Goal: Transaction & Acquisition: Obtain resource

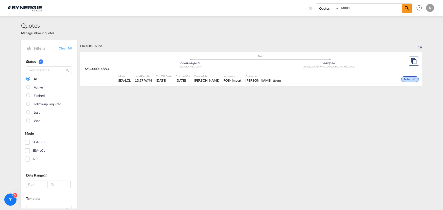
select select "Quotes"
drag, startPoint x: 361, startPoint y: 9, endPoint x: 316, endPoint y: 6, distance: 45.8
click at [316, 6] on div "Bookings Quotes Enquiries 14883" at bounding box center [364, 9] width 96 height 10
click at [340, 73] on div "Won" at bounding box center [358, 78] width 124 height 13
drag, startPoint x: 362, startPoint y: 6, endPoint x: 294, endPoint y: 2, distance: 68.2
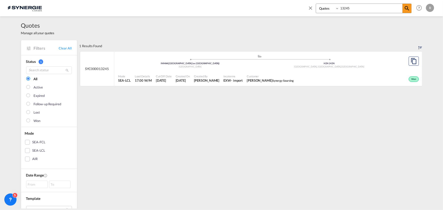
click at [294, 2] on div "Bookings Quotes Enquiries 13245 Help Resources Product Release R My Profile Log…" at bounding box center [222, 8] width 428 height 16
type input "14608"
click at [411, 63] on md-icon "assets/icons/custom/copyQuote.svg" at bounding box center [414, 61] width 6 height 6
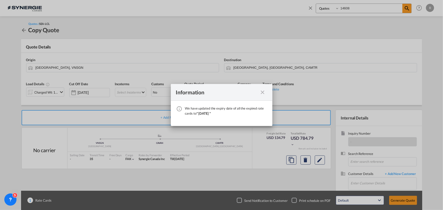
click at [48, 92] on div "Information We have updated the expiry date of all the expired rate cards to " …" at bounding box center [221, 105] width 443 height 210
click at [60, 92] on div "Information We have updated the expiry date of all the expired rate cards to " …" at bounding box center [221, 105] width 443 height 210
click at [264, 93] on md-icon "icon-close fg-AAA8AD cursor" at bounding box center [263, 92] width 6 height 6
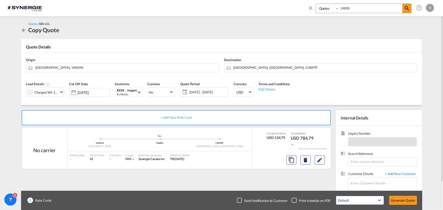
click at [59, 93] on md-icon "icon-chevron-down" at bounding box center [61, 92] width 6 height 6
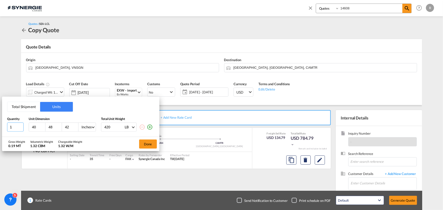
drag, startPoint x: 17, startPoint y: 125, endPoint x: -5, endPoint y: 126, distance: 21.8
click at [0, 126] on html "Analytics Reports Dashboard Rate Search Enquiries Quotes" at bounding box center [221, 105] width 443 height 210
type input "7"
click at [112, 143] on div "Gross Weight 1.33 MT Volumetric Weight 9.25 CBM Chargeable Weight 9.25 W/M Done" at bounding box center [80, 144] width 157 height 14
click at [148, 143] on button "Done" at bounding box center [148, 144] width 18 height 9
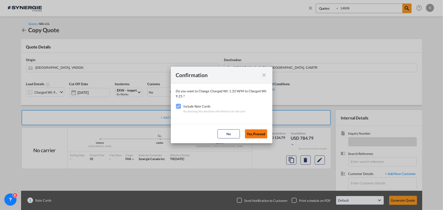
click at [261, 133] on button "Yes,Proceed" at bounding box center [256, 133] width 22 height 9
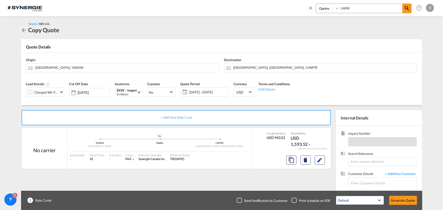
click at [206, 93] on span "[DATE] - [DATE]" at bounding box center [208, 92] width 38 height 5
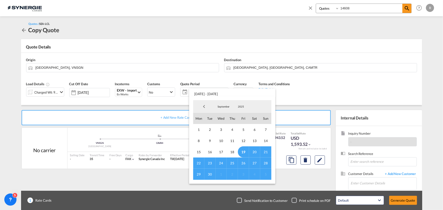
click at [210, 173] on span "30" at bounding box center [209, 174] width 11 height 11
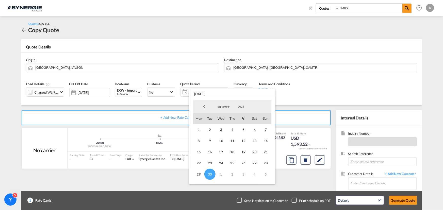
click at [327, 92] on md-backdrop at bounding box center [221, 105] width 443 height 210
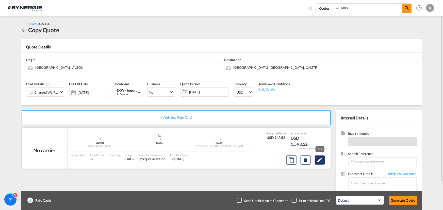
click at [318, 160] on md-icon "Edit" at bounding box center [320, 160] width 6 height 6
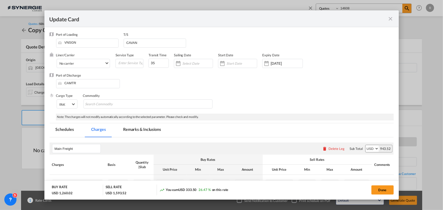
select select "per_w/m"
select select "flat"
select select "per_hbl"
select select "flat"
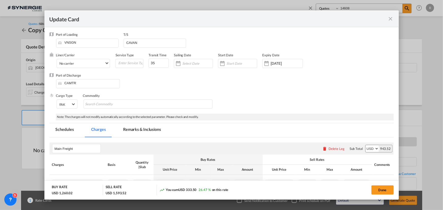
select select "per_shipment"
select select "per_bl"
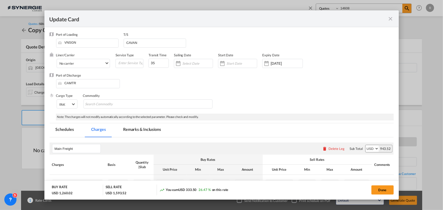
select select "per_shipment"
click at [284, 65] on input "[DATE]" at bounding box center [287, 63] width 32 height 4
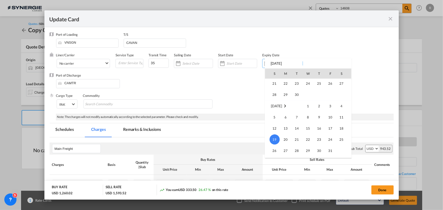
scroll to position [117610, 0]
click at [298, 120] on span "30" at bounding box center [297, 119] width 10 height 10
type input "[DATE]"
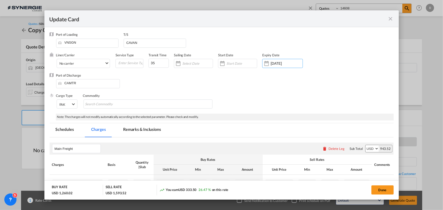
click at [354, 93] on div "Port of Discharge CAMTR" at bounding box center [222, 83] width 344 height 20
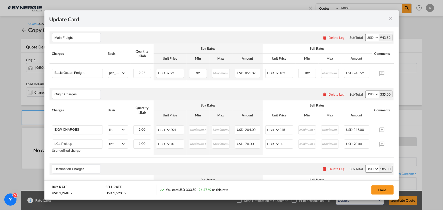
scroll to position [115, 0]
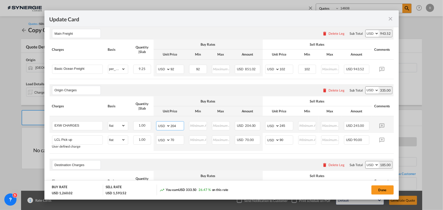
drag, startPoint x: 177, startPoint y: 127, endPoint x: 150, endPoint y: 122, distance: 26.9
click at [150, 122] on tr "EXW CHARGES Please Enter Already Exists gross_weight volumetric_weight per_ship…" at bounding box center [230, 124] width 360 height 17
drag, startPoint x: 180, startPoint y: 128, endPoint x: 145, endPoint y: 124, distance: 35.3
click at [145, 124] on tr "EXW CHARGES Please Enter Already Exists gross_weight volumetric_weight per_ship…" at bounding box center [230, 124] width 360 height 17
type input "444"
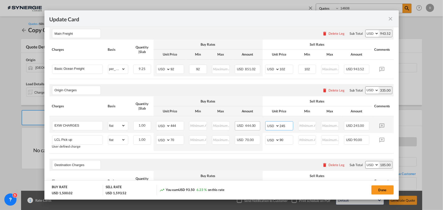
drag, startPoint x: 287, startPoint y: 126, endPoint x: 249, endPoint y: 124, distance: 37.6
click at [249, 124] on tr "EXW CHARGES Please Enter Already Exists gross_weight volumetric_weight per_ship…" at bounding box center [230, 124] width 360 height 17
type input "490"
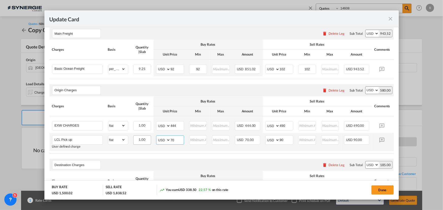
drag, startPoint x: 178, startPoint y: 140, endPoint x: 148, endPoint y: 140, distance: 30.5
click at [148, 140] on tr "LCL Pick up User defined charge Please Enter Already Exists gross_weight volume…" at bounding box center [230, 142] width 360 height 18
type input "145"
drag, startPoint x: 289, startPoint y: 141, endPoint x: 265, endPoint y: 139, distance: 23.5
click at [265, 139] on md-input-container "AED AFN ALL AMD ANG AOA ARS AUD AWG AZN BAM BBD BDT BGN BHD BIF BMD BND BOB BRL…" at bounding box center [279, 140] width 28 height 9
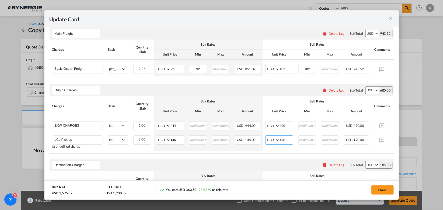
type input "190"
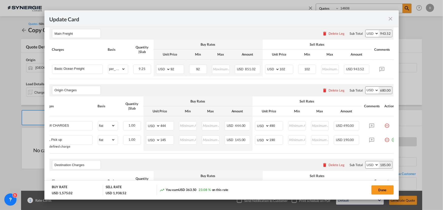
scroll to position [0, 18]
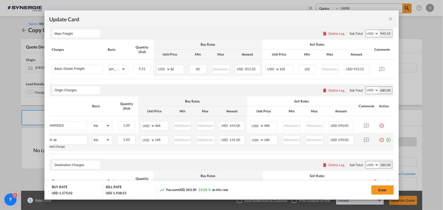
click at [387, 141] on md-icon "icon-plus-circle-outline green-400-fg" at bounding box center [388, 138] width 5 height 5
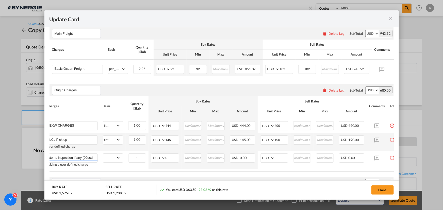
scroll to position [0, 6]
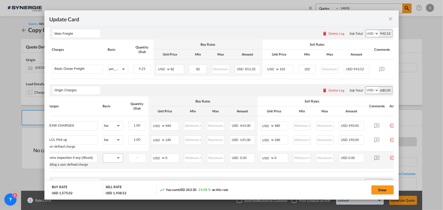
type input "customs inspection if any (90usd)"
click at [116, 158] on select "gross_weight volumetric_weight per_shipment per_bl per_km per_hawb per_kg flat …" at bounding box center [111, 158] width 17 height 8
select select "per_shipment"
click at [103, 155] on select "gross_weight volumetric_weight per_shipment per_bl per_km per_hawb per_kg flat …" at bounding box center [111, 158] width 17 height 8
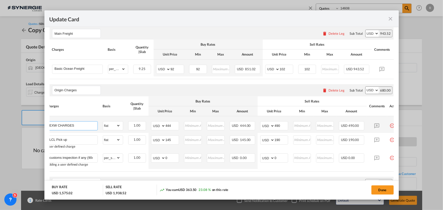
click at [89, 126] on input "EXW CHARGES" at bounding box center [74, 126] width 48 height 8
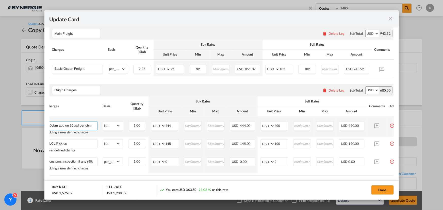
scroll to position [0, 48]
type input "EXW CHARGES ( if more than 10cbm add on 30usd per cbm )"
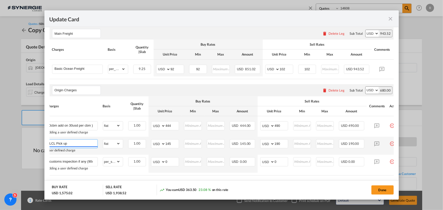
click at [81, 143] on input "LCL Pick up" at bounding box center [74, 144] width 48 height 8
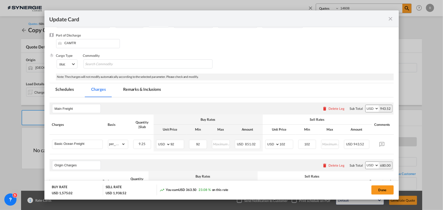
scroll to position [46, 0]
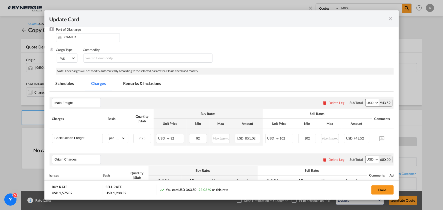
click at [30, 104] on div "Update Card Port of [GEOGRAPHIC_DATA] VNSGN T/S CAVAN Liner/Carrier No carrier …" at bounding box center [221, 105] width 443 height 210
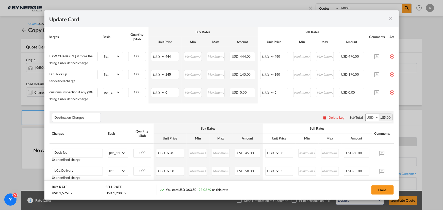
scroll to position [208, 0]
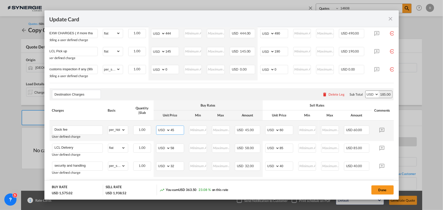
drag, startPoint x: 177, startPoint y: 132, endPoint x: 157, endPoint y: 127, distance: 21.2
click at [157, 127] on td "AED AFN ALL AMD ANG AOA ARS AUD AWG AZN BAM BBD BDT BGN BHD BIF BMD BND BOB BRL…" at bounding box center [170, 131] width 33 height 21
type input "50"
drag, startPoint x: 285, startPoint y: 133, endPoint x: 253, endPoint y: 131, distance: 32.8
click at [254, 131] on tr "Dock fee User defined charge Please Enter Already Exists gross_weight volumetri…" at bounding box center [230, 131] width 360 height 21
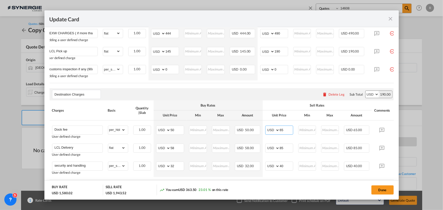
type input "65"
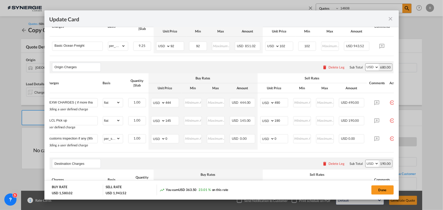
scroll to position [92, 0]
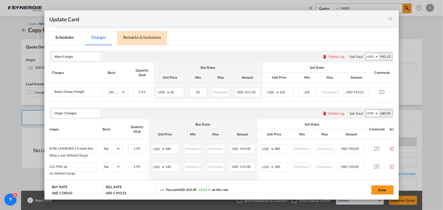
click at [140, 37] on md-tab-item "Remarks & Inclusions" at bounding box center [142, 38] width 50 height 14
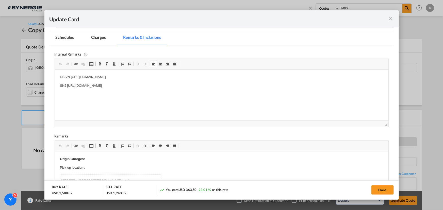
drag, startPoint x: 70, startPoint y: 75, endPoint x: 227, endPoint y: 71, distance: 157.4
click at [227, 71] on html "DB VN [URL][DOMAIN_NAME] SNJ [URL][DOMAIN_NAME]" at bounding box center [222, 81] width 334 height 24
drag, startPoint x: 59, startPoint y: 85, endPoint x: 270, endPoint y: 88, distance: 210.7
click at [270, 88] on html "DB VN [URL][DOMAIN_NAME] SNJ [URL][DOMAIN_NAME]" at bounding box center [222, 81] width 334 height 24
click at [112, 87] on html "DB VN [URL][DOMAIN_NAME] transkid" at bounding box center [222, 81] width 334 height 24
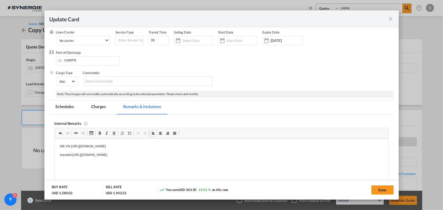
scroll to position [0, 0]
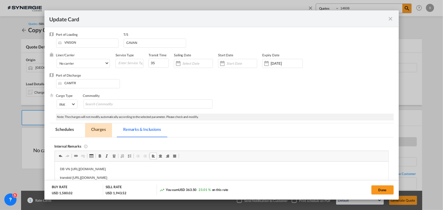
click at [102, 131] on md-tab-item "Charges" at bounding box center [98, 130] width 27 height 14
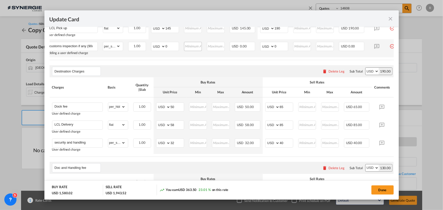
scroll to position [254, 0]
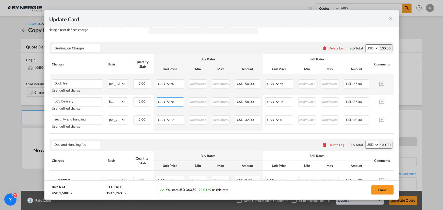
drag, startPoint x: 176, startPoint y: 104, endPoint x: 145, endPoint y: 95, distance: 31.4
click at [145, 95] on tbody "Dock fee User defined charge Please Enter Already Exists gross_weight volumetri…" at bounding box center [230, 102] width 360 height 57
type input "370"
drag, startPoint x: 289, startPoint y: 105, endPoint x: 257, endPoint y: 100, distance: 32.2
click at [257, 100] on tr "LCL Delivery User defined charge Please Enter Already Exists gross_weight volum…" at bounding box center [230, 104] width 360 height 18
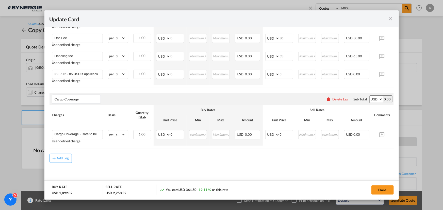
scroll to position [420, 0]
type input "395"
click at [381, 191] on button "Done" at bounding box center [382, 190] width 22 height 9
type input "[DATE]"
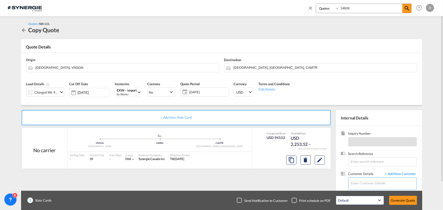
click at [356, 181] on input "Enter Customer Details" at bounding box center [384, 183] width 66 height 11
paste input "[EMAIL_ADDRESS][DOMAIN_NAME]"
click at [364, 171] on div "[PERSON_NAME] [EMAIL_ADDRESS][DOMAIN_NAME] | Les Moteurs Electriques Universal" at bounding box center [384, 171] width 66 height 14
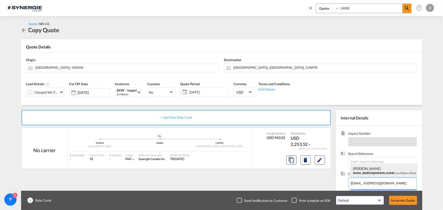
type input "Les Moteurs Electriques Universal, [PERSON_NAME], [EMAIL_ADDRESS][DOMAIN_NAME]"
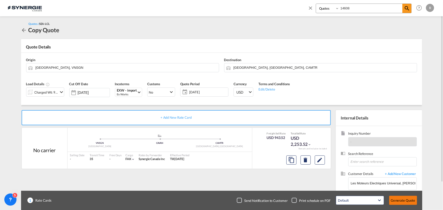
click at [401, 201] on button "Generate Quote" at bounding box center [403, 200] width 28 height 9
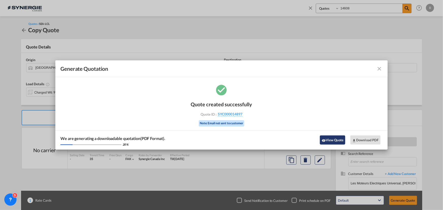
click at [333, 140] on button "View Quote" at bounding box center [332, 140] width 25 height 9
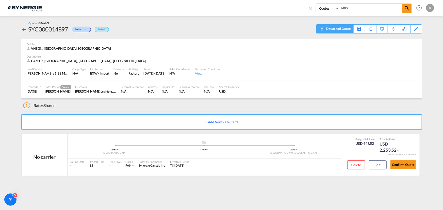
click at [342, 29] on div "Download Quote" at bounding box center [338, 29] width 26 height 8
click at [353, 30] on md-icon at bounding box center [353, 29] width 6 height 4
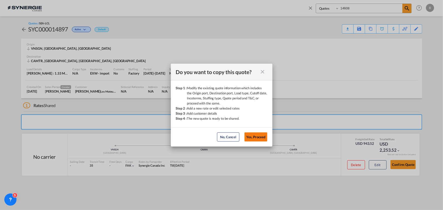
click at [252, 138] on button "Yes, Proceed" at bounding box center [255, 137] width 23 height 9
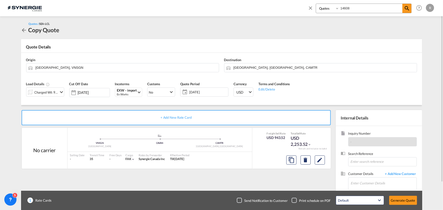
click at [58, 95] on md-icon "icon-chevron-down" at bounding box center [61, 92] width 6 height 6
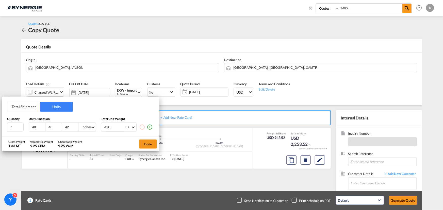
drag, startPoint x: 70, startPoint y: 126, endPoint x: 59, endPoint y: 124, distance: 11.1
click at [59, 124] on div "40 48 42 Inches CMS Inches" at bounding box center [62, 127] width 67 height 9
type input "90"
click at [145, 145] on button "Done" at bounding box center [148, 144] width 18 height 9
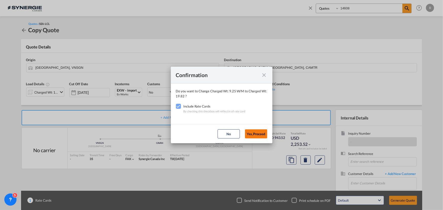
click at [254, 132] on button "Yes,Proceed" at bounding box center [256, 133] width 22 height 9
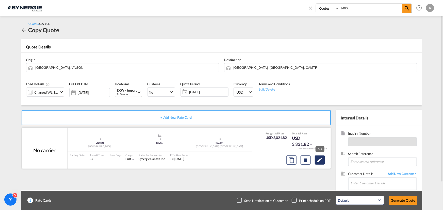
click at [319, 162] on md-icon "Edit" at bounding box center [320, 160] width 6 height 6
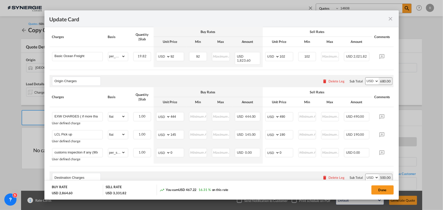
scroll to position [138, 0]
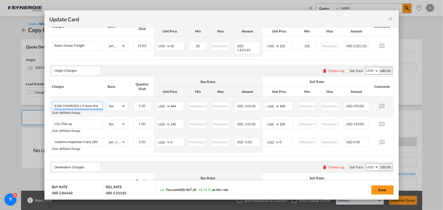
click at [89, 104] on input "EXW CHARGES ( if more than 10cbm add on 30usd per cbm )" at bounding box center [79, 106] width 48 height 8
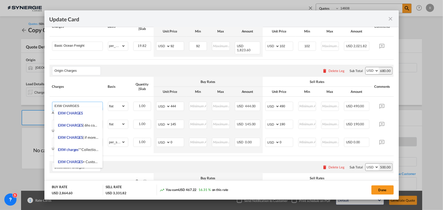
type input "EXW CHARGES"
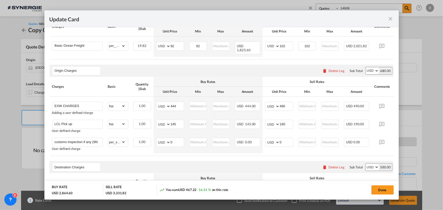
click at [280, 103] on input "490" at bounding box center [286, 106] width 13 height 8
type input "790"
drag, startPoint x: 178, startPoint y: 104, endPoint x: 155, endPoint y: 102, distance: 23.3
click at [155, 102] on td "AED AFN ALL AMD ANG AOA ARS AUD AWG AZN BAM BBD BDT BGN BHD BIF BMD BND [PERSON…" at bounding box center [170, 107] width 33 height 21
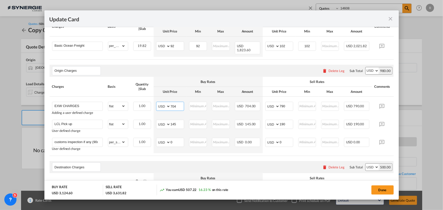
type input "704"
click at [273, 164] on div "Destination Charges Please enter leg name Leg Name Already Exists Delete Leg Su…" at bounding box center [222, 167] width 344 height 12
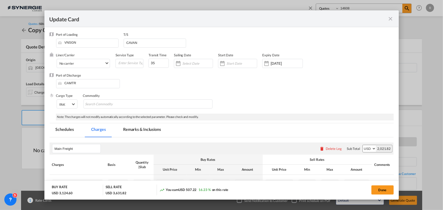
click at [139, 128] on md-tab-item "Remarks & Inclusions" at bounding box center [142, 130] width 50 height 14
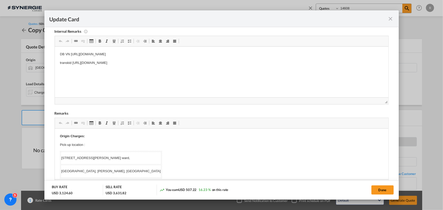
scroll to position [115, 0]
click at [93, 136] on p "Origin Charges:" at bounding box center [221, 135] width 323 height 5
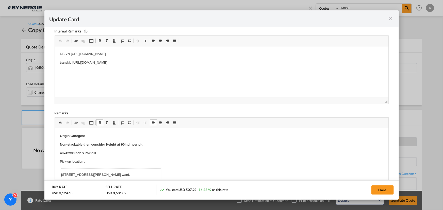
click at [68, 153] on strong "48x42x90inch x 7skid =" at bounding box center [78, 153] width 36 height 4
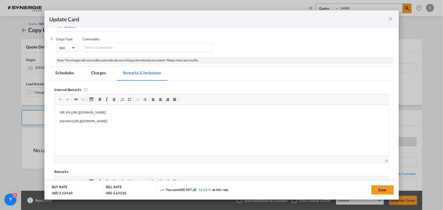
scroll to position [46, 0]
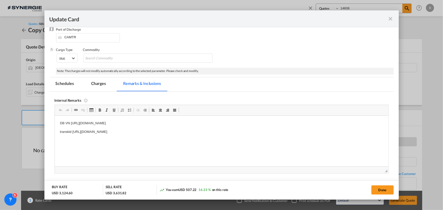
click at [95, 83] on md-tab-item "Charges" at bounding box center [98, 84] width 27 height 14
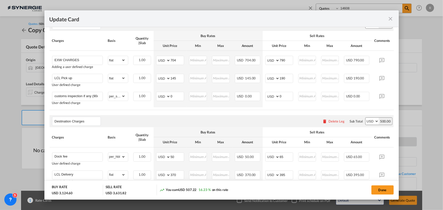
scroll to position [185, 0]
drag, startPoint x: 286, startPoint y: 158, endPoint x: 259, endPoint y: 151, distance: 27.6
click at [261, 152] on tr "Dock fee User defined charge Please Enter Already Exists gross_weight volumetri…" at bounding box center [230, 157] width 360 height 21
type input "114"
drag, startPoint x: 177, startPoint y: 158, endPoint x: 150, endPoint y: 151, distance: 27.9
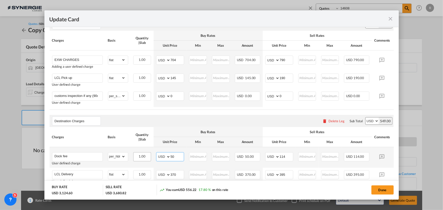
click at [152, 153] on tr "Dock fee User defined charge Please Enter Already Exists gross_weight volumetri…" at bounding box center [230, 157] width 360 height 21
type input "87"
click at [223, 123] on div "Destination Charges Please enter leg name Leg Name Already Exists Delete Leg Su…" at bounding box center [222, 121] width 344 height 12
click at [374, 191] on button "Done" at bounding box center [382, 190] width 22 height 9
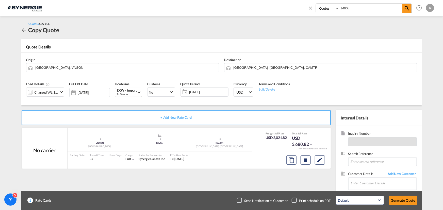
type input "[DATE]"
click at [53, 93] on div "Charged Wt: 19.82 W/M" at bounding box center [47, 92] width 24 height 7
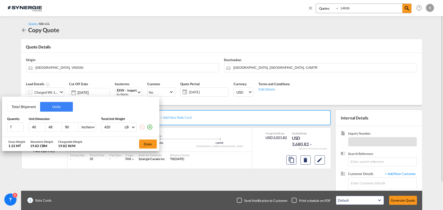
click at [53, 93] on div "Total Shipment Units Quantity Unit Dimension Total Unit Weight 7 40 48 90 Inche…" at bounding box center [221, 105] width 443 height 210
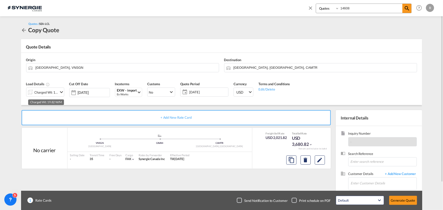
click at [53, 93] on div "Charged Wt: 19.82 W/M" at bounding box center [47, 92] width 24 height 7
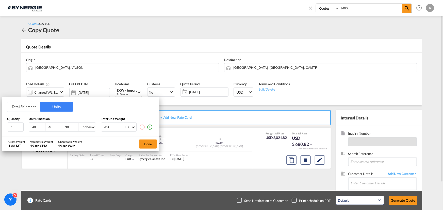
click at [53, 93] on div "Total Shipment Units Quantity Unit Dimension Total Unit Weight 7 40 48 90 Inche…" at bounding box center [221, 105] width 443 height 210
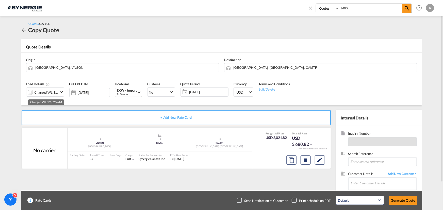
click at [57, 92] on div "Charged Wt: 19.82 W/M" at bounding box center [47, 92] width 24 height 7
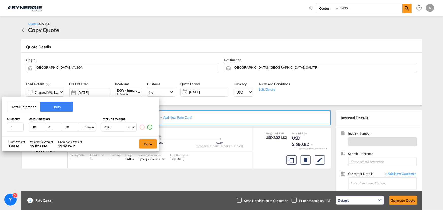
drag, startPoint x: 40, startPoint y: 125, endPoint x: 11, endPoint y: 119, distance: 29.0
click at [15, 121] on div "Quantity Unit Dimension Total Unit Weight 7 40 48 90 Inches CMS Inches 420 LB K…" at bounding box center [80, 124] width 147 height 15
type input "48"
type input "40"
click at [147, 145] on button "Done" at bounding box center [148, 144] width 18 height 9
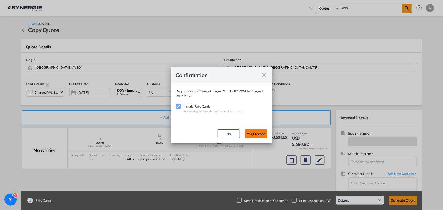
click at [257, 134] on button "Yes,Proceed" at bounding box center [256, 133] width 22 height 9
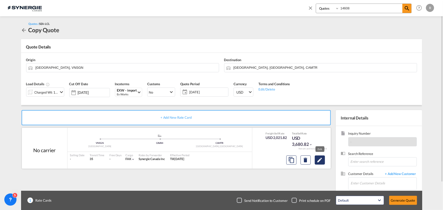
click at [318, 160] on md-icon "Edit" at bounding box center [320, 160] width 6 height 6
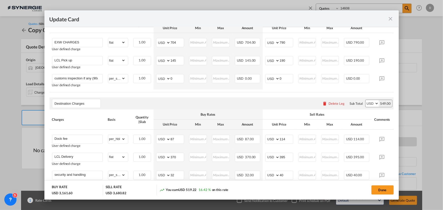
scroll to position [208, 0]
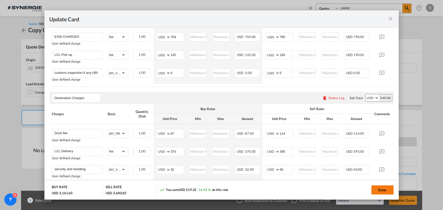
click at [382, 191] on button "Done" at bounding box center [382, 190] width 22 height 9
type input "[DATE]"
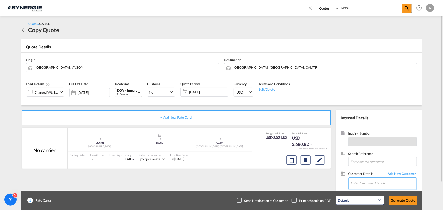
click at [360, 183] on input "Enter Customer Details" at bounding box center [384, 183] width 66 height 11
click at [366, 181] on input "Enter Customer Details" at bounding box center [384, 183] width 66 height 11
paste input "[EMAIL_ADDRESS][DOMAIN_NAME]"
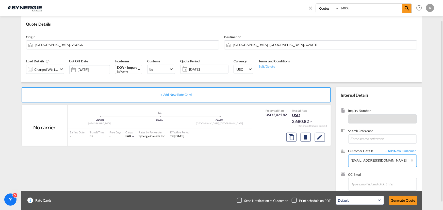
click at [387, 161] on body "Analytics Reports Dashboard Rate Search Enquiries Quotes Bookings" at bounding box center [221, 105] width 443 height 210
click at [378, 148] on div "[PERSON_NAME] [EMAIL_ADDRESS][DOMAIN_NAME] | Les Moteurs Electriques Universal" at bounding box center [384, 148] width 66 height 14
type input "Les Moteurs Electriques Universal, [PERSON_NAME], [EMAIL_ADDRESS][DOMAIN_NAME]"
click at [406, 201] on button "Generate Quote" at bounding box center [403, 200] width 28 height 9
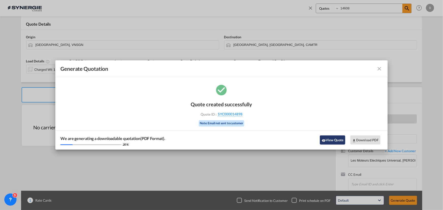
click at [331, 137] on button "View Quote" at bounding box center [332, 140] width 25 height 9
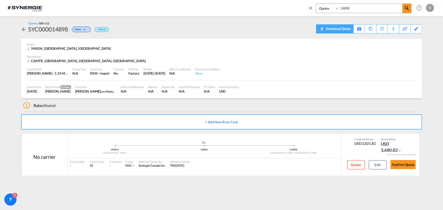
click at [344, 30] on div "Download Quote" at bounding box center [338, 29] width 26 height 8
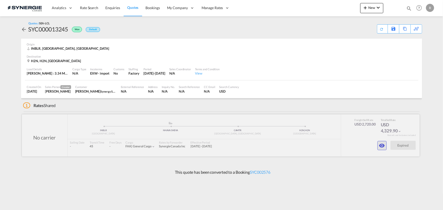
click at [383, 147] on md-icon "icon-eye" at bounding box center [382, 146] width 6 height 6
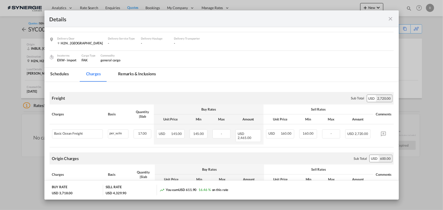
scroll to position [46, 0]
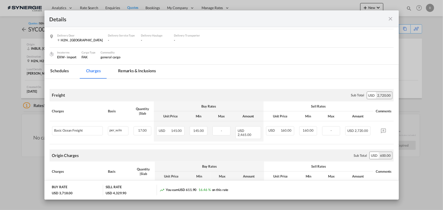
click at [390, 18] on md-icon "icon-close fg-AAA8AD m-0 cursor" at bounding box center [391, 19] width 6 height 6
